Goal: Find specific page/section: Find specific page/section

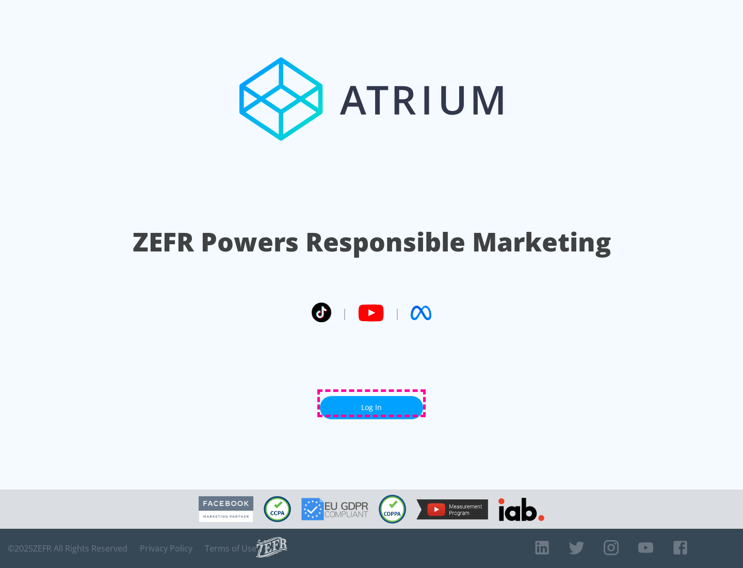
click at [372, 403] on link "Log In" at bounding box center [371, 407] width 103 height 23
